Goal: Transaction & Acquisition: Purchase product/service

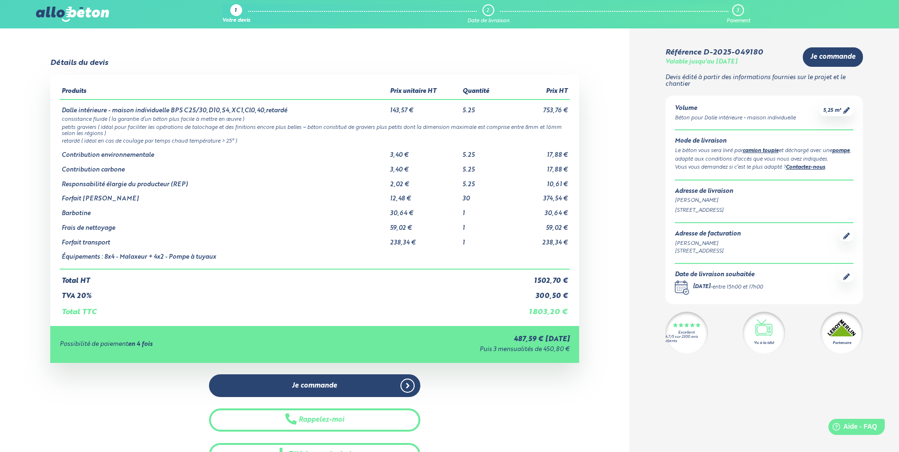
click at [852, 274] on div at bounding box center [846, 277] width 14 height 10
click at [846, 274] on icon at bounding box center [846, 276] width 7 height 7
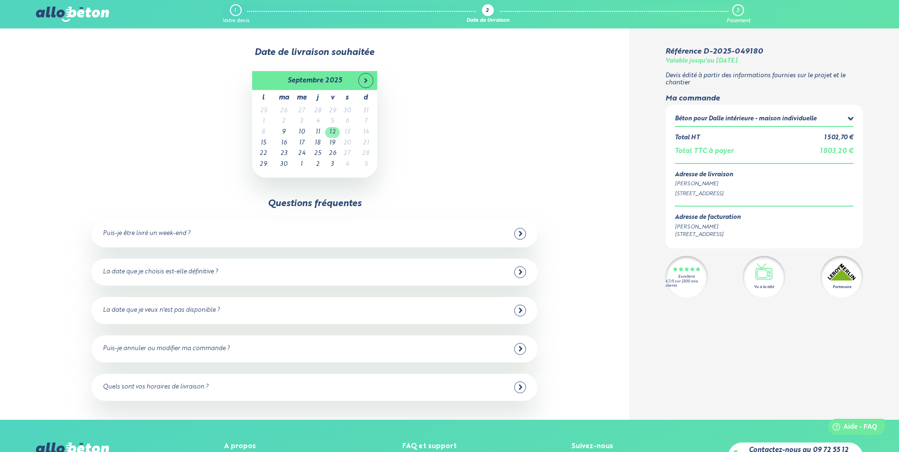
click at [334, 135] on td "12" at bounding box center [332, 132] width 15 height 11
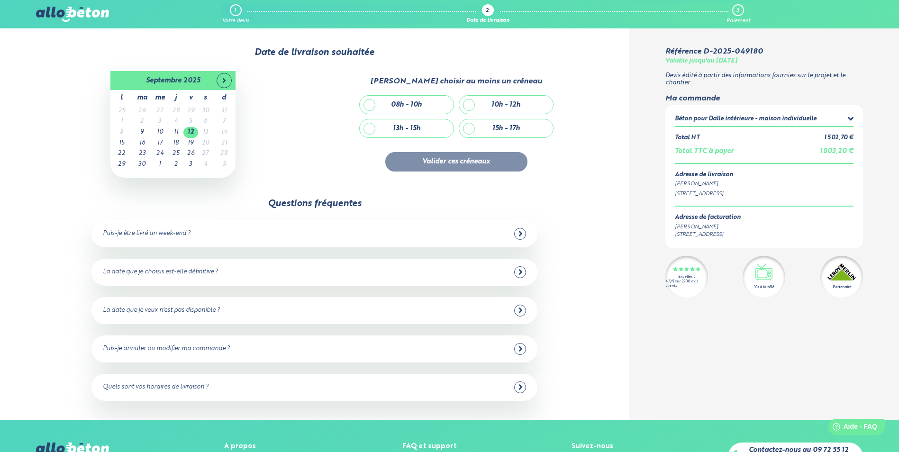
click at [363, 131] on div "13h - 15h" at bounding box center [407, 128] width 94 height 18
checkbox input "true"
click at [417, 165] on button "Valider ces créneaux" at bounding box center [456, 161] width 142 height 19
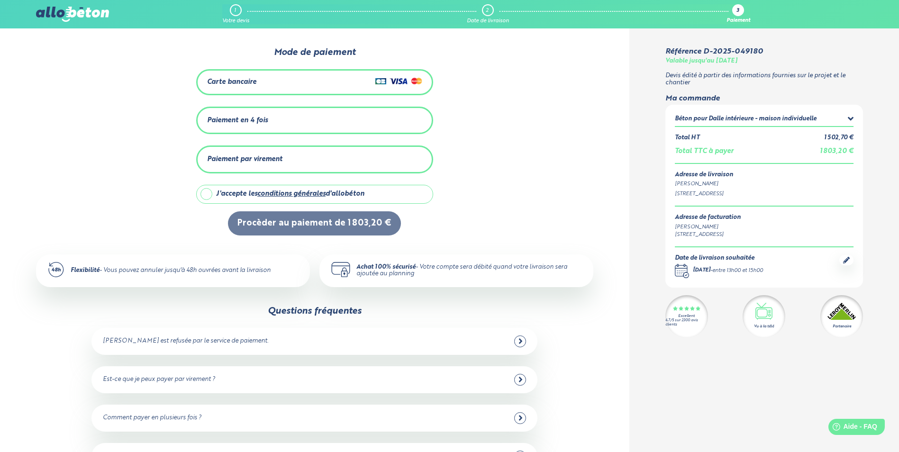
click at [208, 191] on label "J'accepte les conditions générales d'allobéton" at bounding box center [314, 194] width 237 height 19
checkbox input "true"
click at [325, 83] on div "Carte bancaire" at bounding box center [314, 82] width 215 height 14
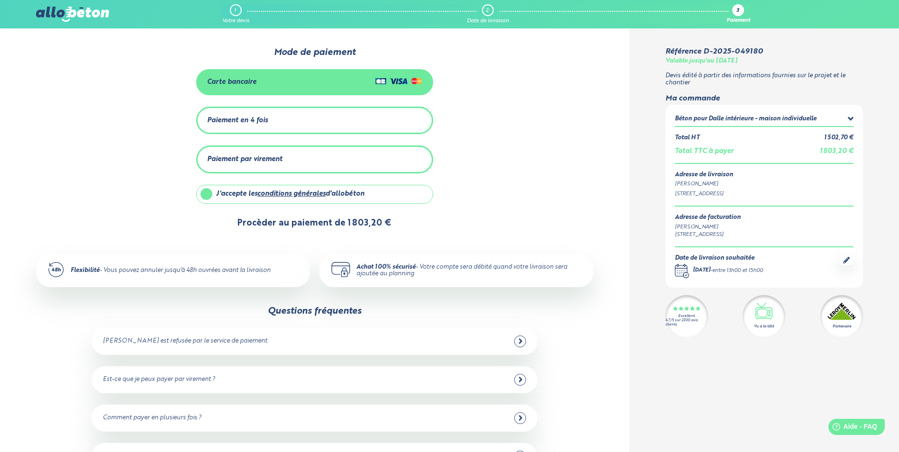
click at [307, 227] on button "Procèder au paiement de 1 803,20 €" at bounding box center [314, 223] width 173 height 24
click at [344, 218] on button "Procèder au paiement de 1 803,20 €" at bounding box center [314, 223] width 173 height 24
